Goal: Information Seeking & Learning: Learn about a topic

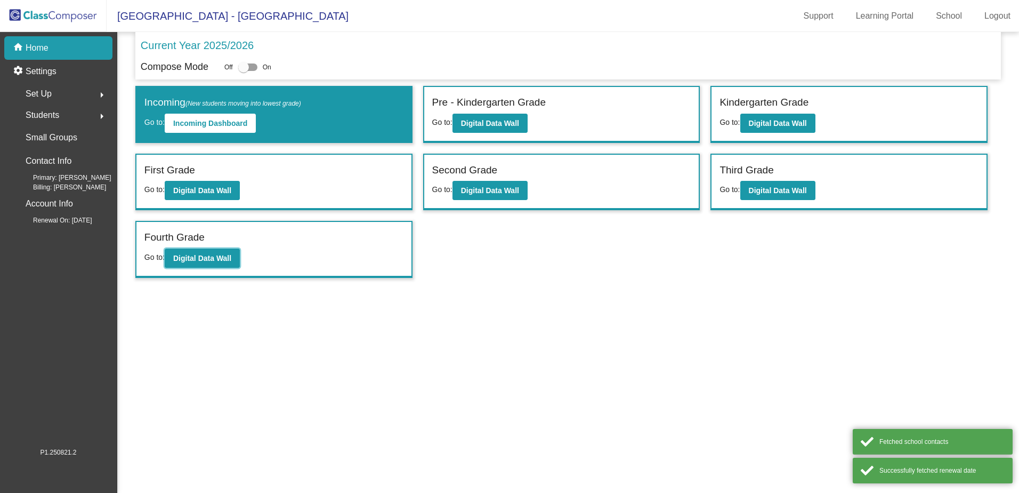
click at [188, 265] on button "Digital Data Wall" at bounding box center [202, 257] width 75 height 19
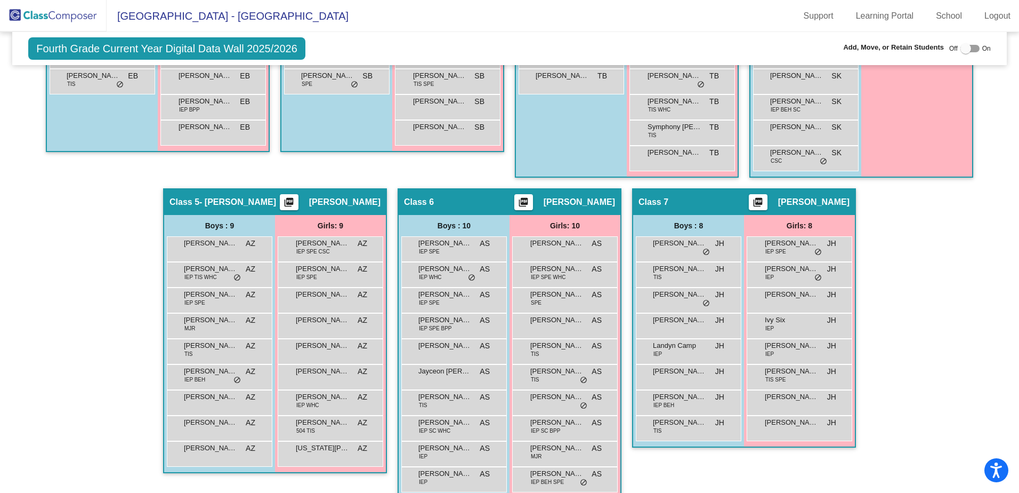
scroll to position [496, 0]
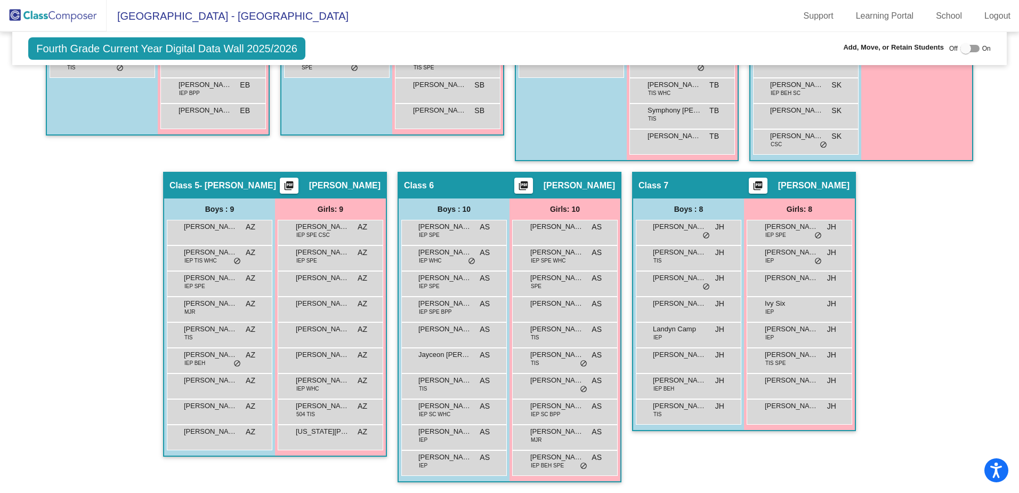
click at [343, 444] on div "[US_STATE][PERSON_NAME] AZ lock do_not_disturb_alt" at bounding box center [330, 436] width 102 height 22
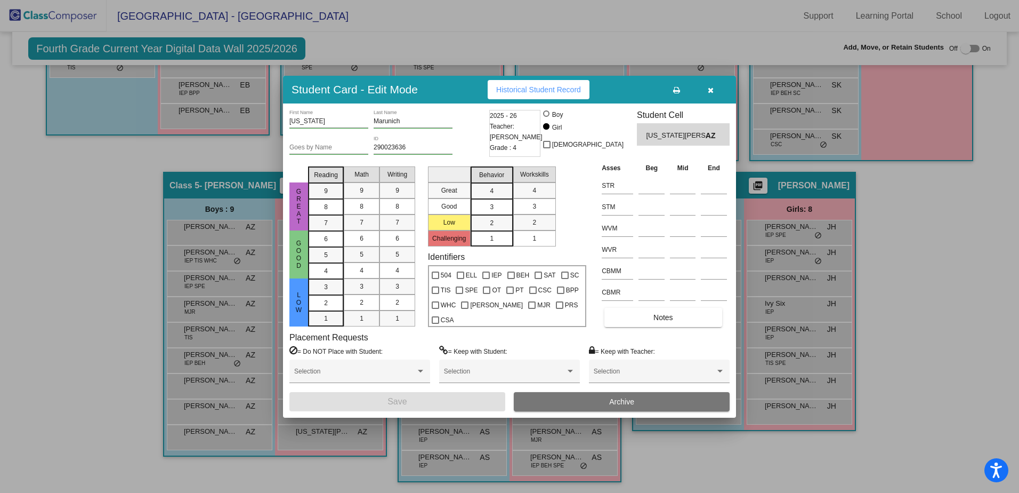
click at [717, 94] on button "button" at bounding box center [711, 89] width 34 height 19
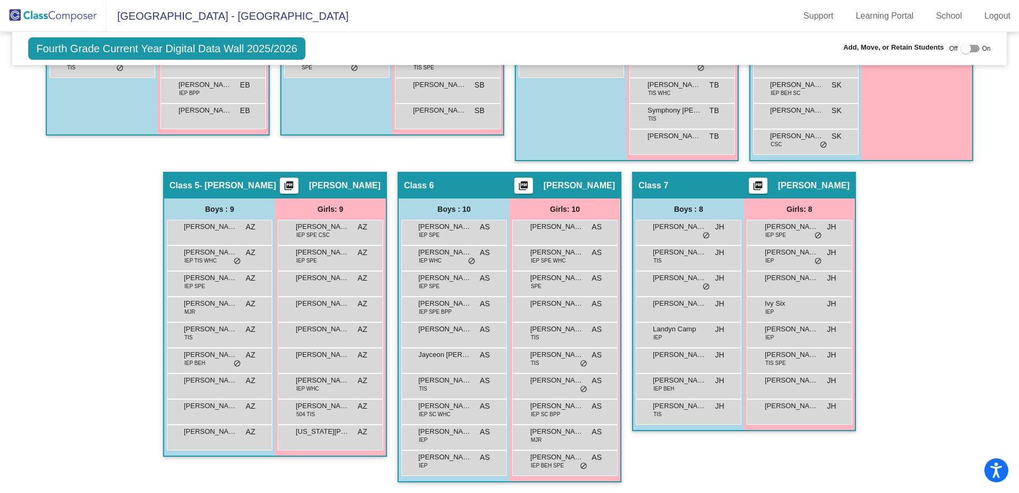
click at [431, 254] on span "[PERSON_NAME]" at bounding box center [444, 252] width 53 height 11
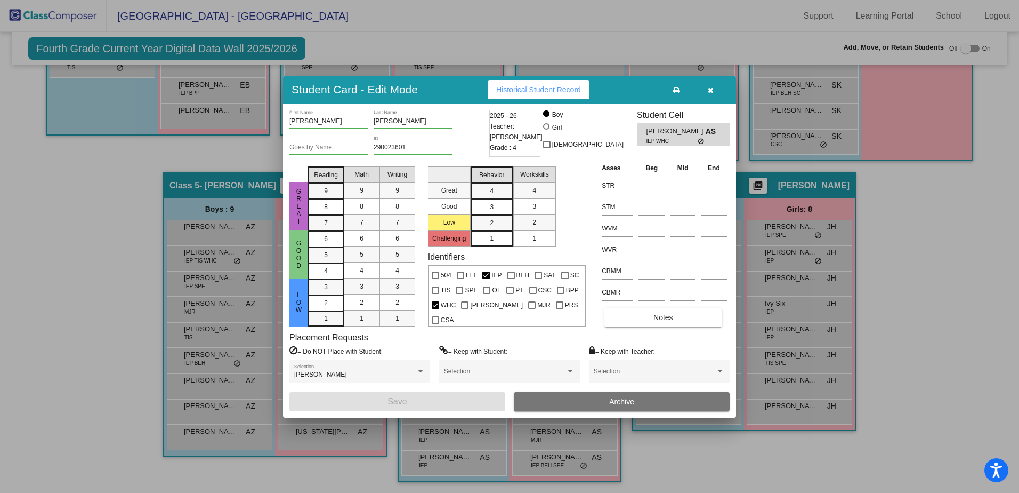
click at [708, 92] on icon "button" at bounding box center [711, 89] width 6 height 7
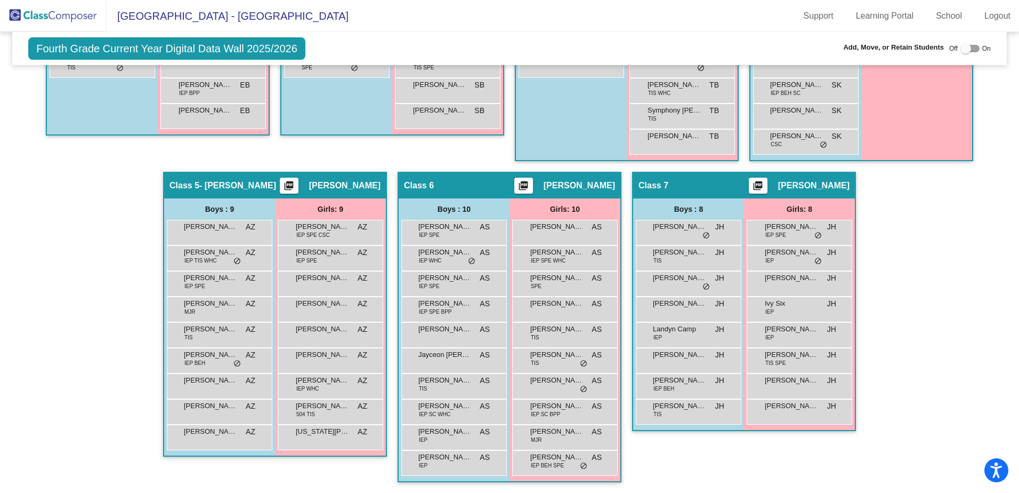
click at [680, 240] on div "[PERSON_NAME] JH lock do_not_disturb_alt" at bounding box center [688, 231] width 102 height 22
